Goal: Complete application form

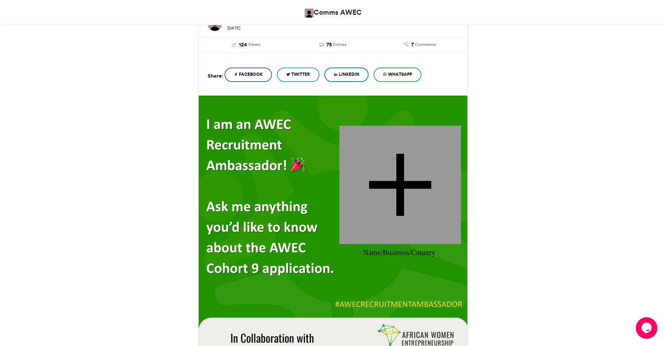
scroll to position [141, 0]
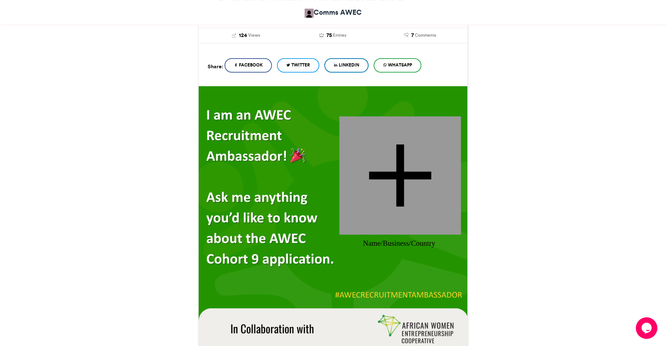
click at [395, 171] on div at bounding box center [399, 175] width 121 height 118
click at [348, 70] on link "LinkedIn" at bounding box center [346, 65] width 44 height 14
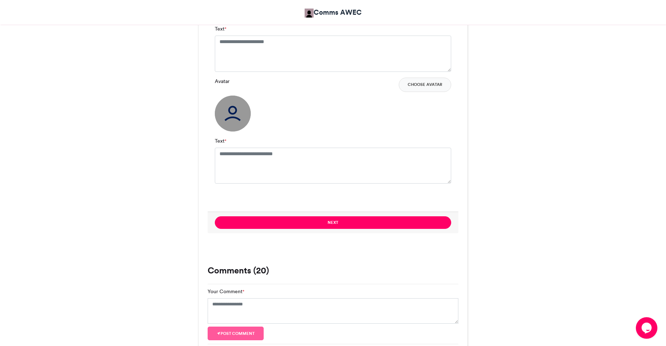
scroll to position [541, 0]
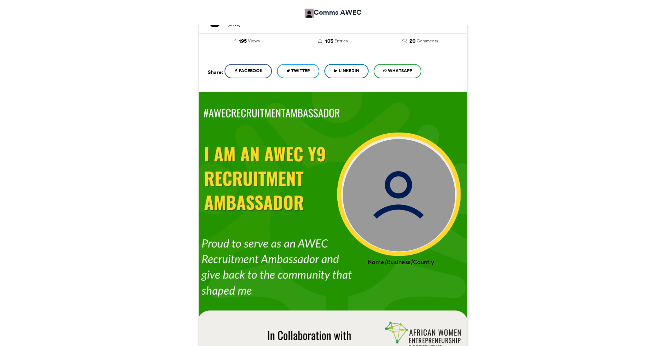
scroll to position [125, 0]
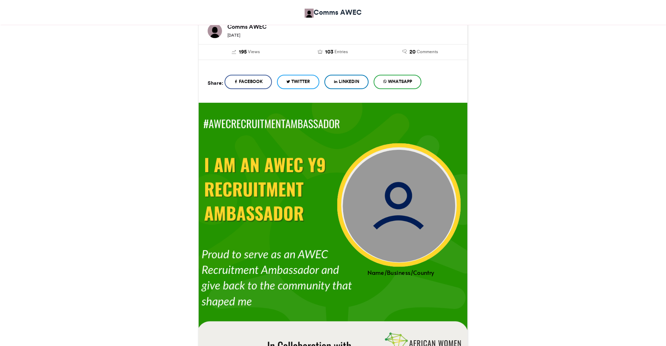
click at [417, 192] on img at bounding box center [399, 205] width 112 height 112
drag, startPoint x: 417, startPoint y: 192, endPoint x: 386, endPoint y: 200, distance: 31.7
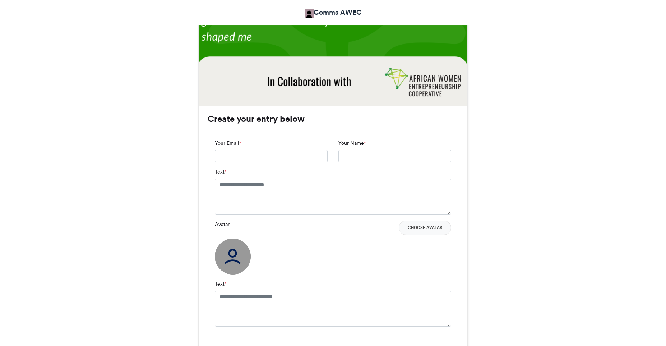
scroll to position [405, 0]
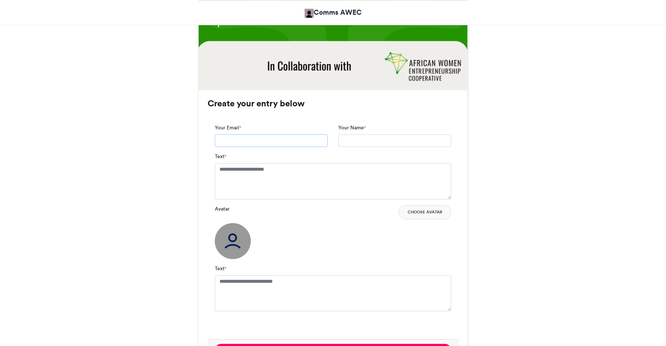
click at [256, 143] on input "Your Email *" at bounding box center [271, 140] width 113 height 13
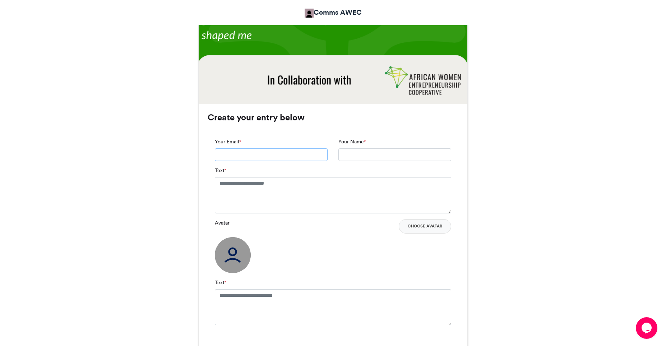
scroll to position [374, 0]
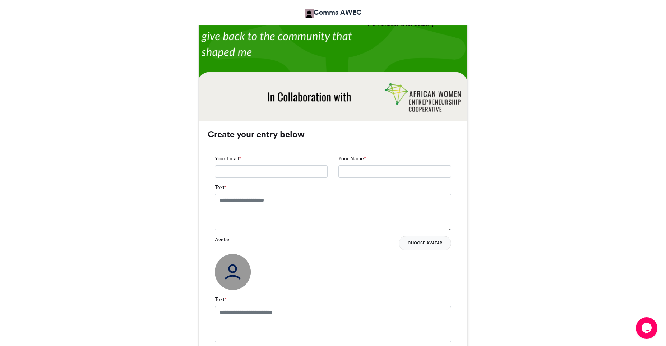
click at [415, 241] on button "Choose Avatar" at bounding box center [425, 243] width 52 height 14
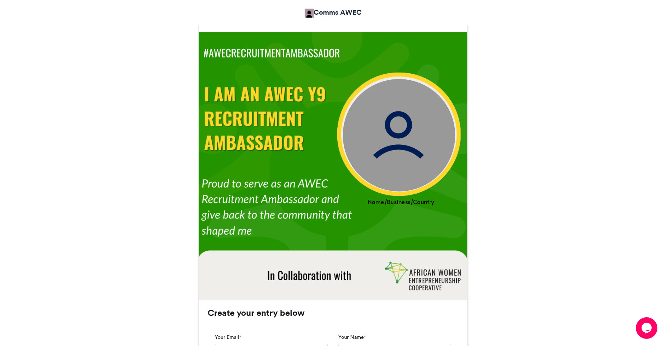
scroll to position [160, 0]
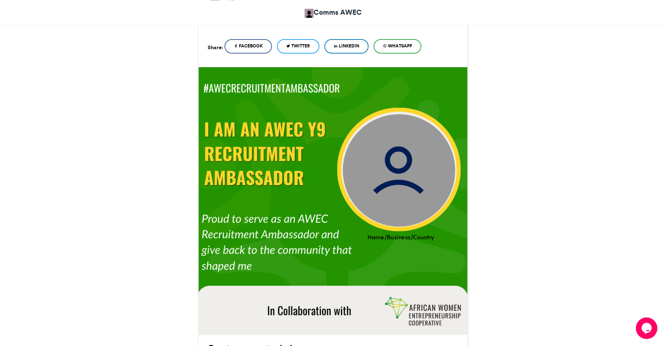
drag, startPoint x: 391, startPoint y: 154, endPoint x: 336, endPoint y: 217, distance: 83.4
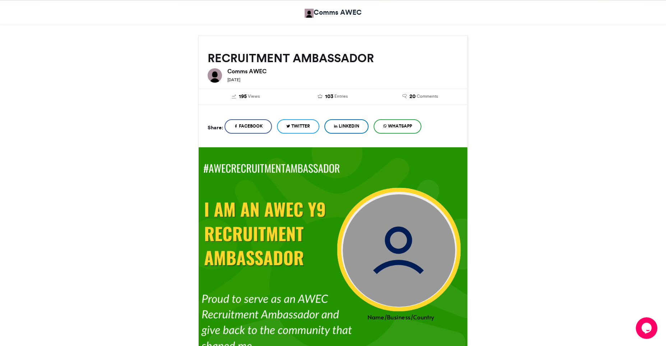
scroll to position [0, 0]
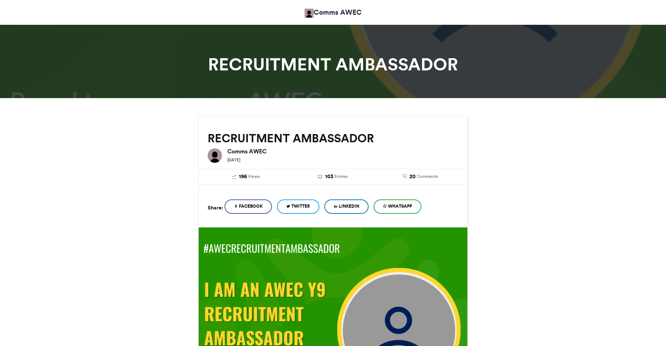
click at [346, 207] on span "LinkedIn" at bounding box center [349, 206] width 20 height 6
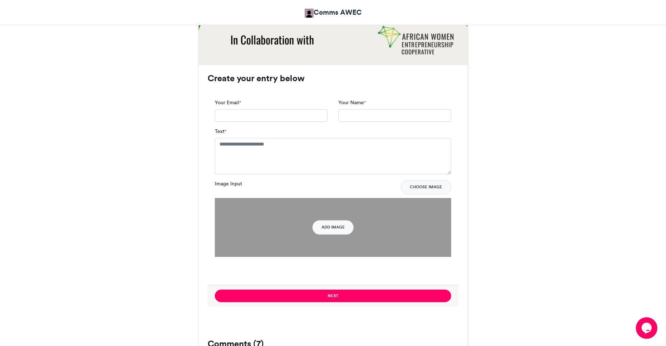
scroll to position [435, 0]
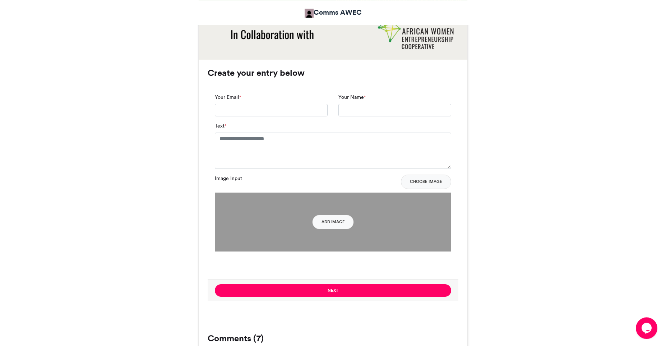
click at [665, 200] on div "Y 9 RECRUITMENT AMBASSADOR 2 Comms AWEC [DATE] 125 Views 75 7" at bounding box center [333, 230] width 666 height 1135
drag, startPoint x: 664, startPoint y: 153, endPoint x: 660, endPoint y: 165, distance: 12.5
click at [660, 165] on div "Y 9 RECRUITMENT AMBASSADOR 2 Comms AWEC [DATE] 125 Views 75 7" at bounding box center [333, 230] width 666 height 1135
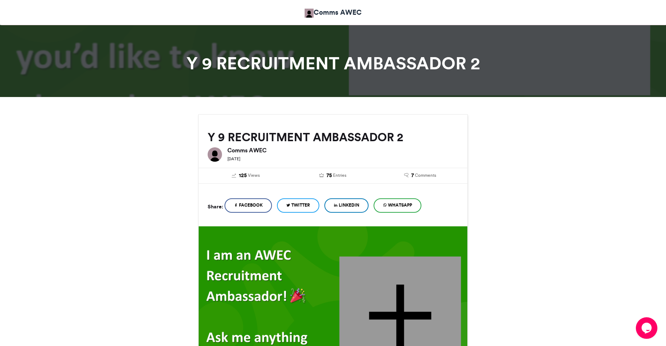
scroll to position [0, 0]
